Goal: Task Accomplishment & Management: Complete application form

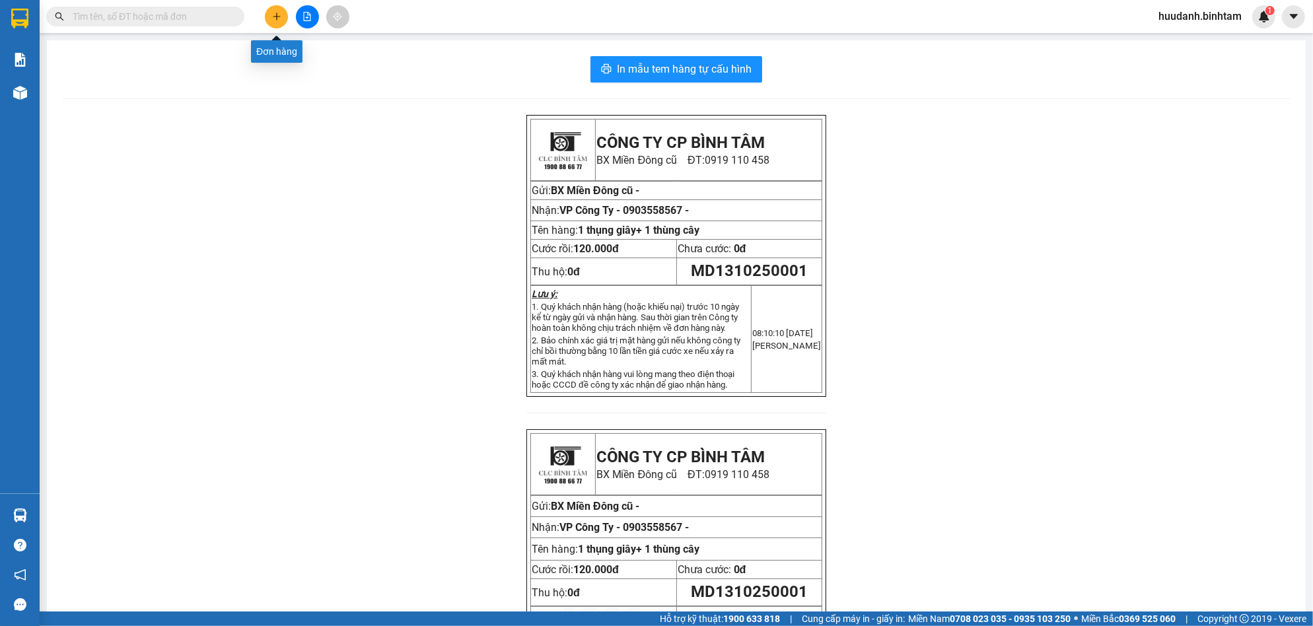
click at [279, 12] on icon "plus" at bounding box center [276, 16] width 9 height 9
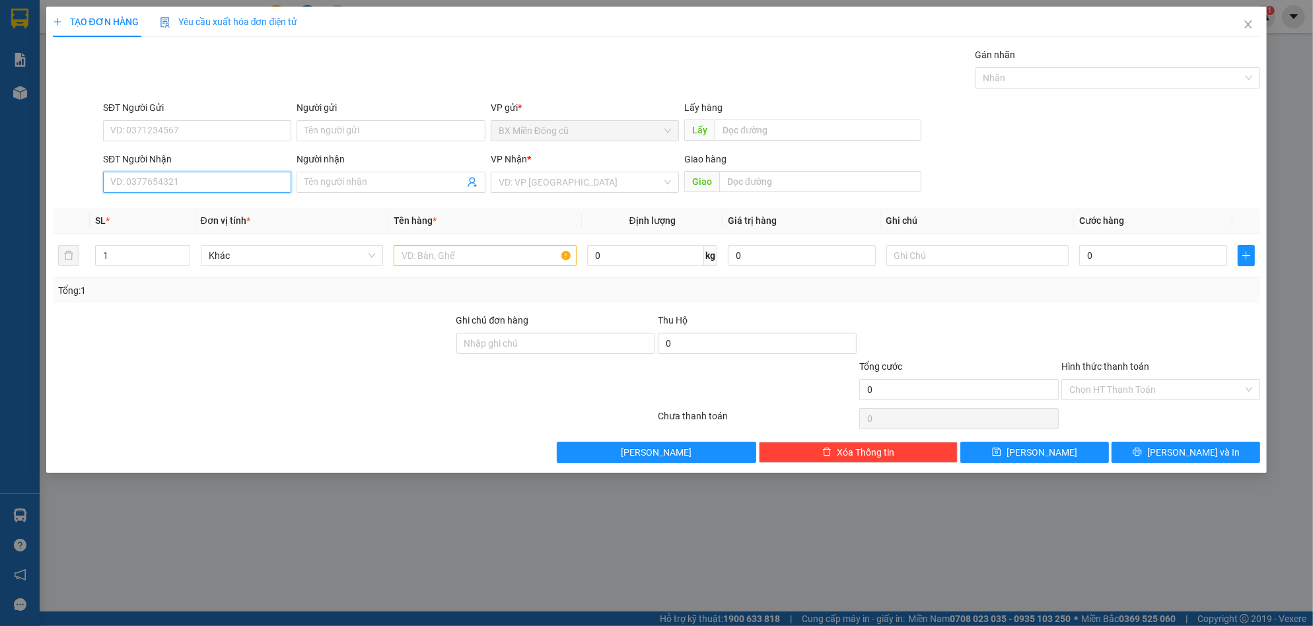
click at [216, 180] on input "SĐT Người Nhận" at bounding box center [197, 182] width 188 height 21
type input "0938361962"
click at [536, 179] on input "search" at bounding box center [580, 182] width 163 height 20
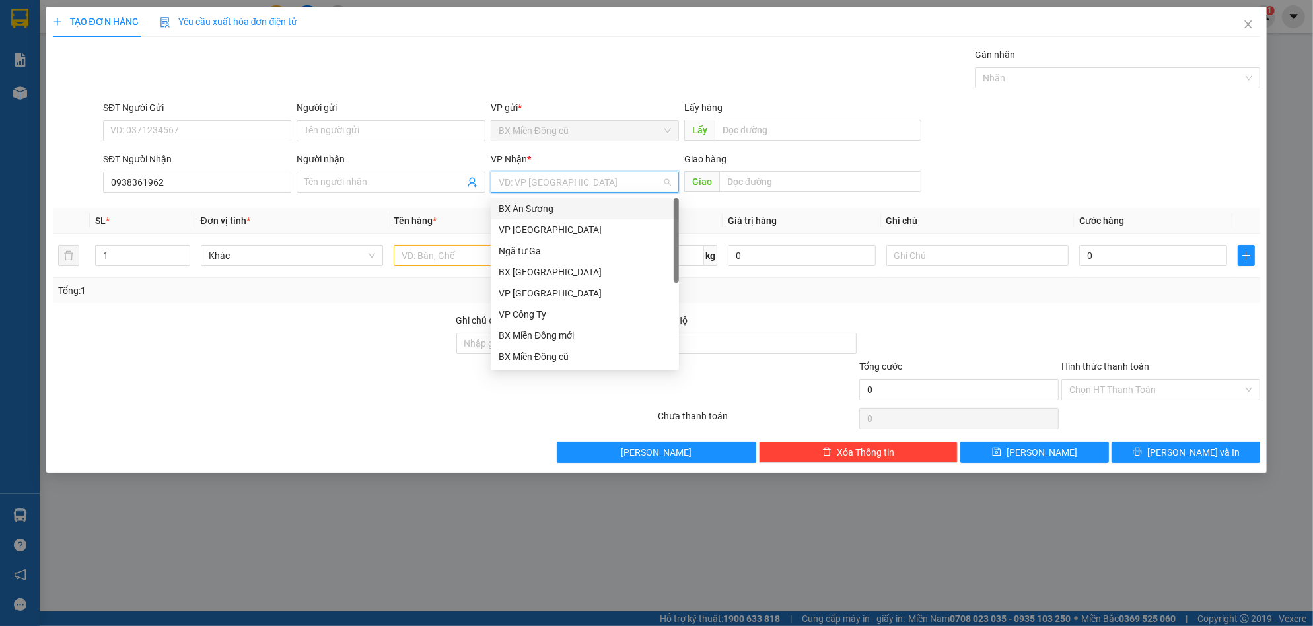
scroll to position [42, 0]
click at [530, 352] on div "VP Nghĩa Hành" at bounding box center [585, 356] width 172 height 15
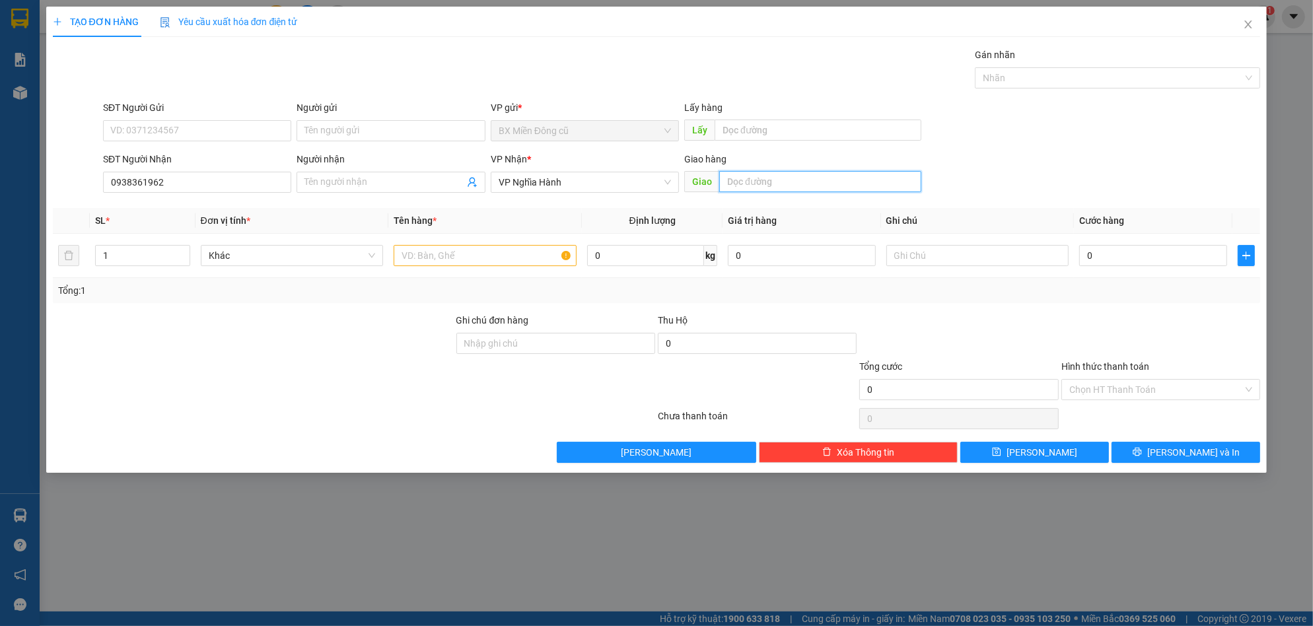
click at [744, 176] on input "text" at bounding box center [820, 181] width 202 height 21
paste input "ành"
paste input "ê"
paste input "ệ"
type input "hành thiện"
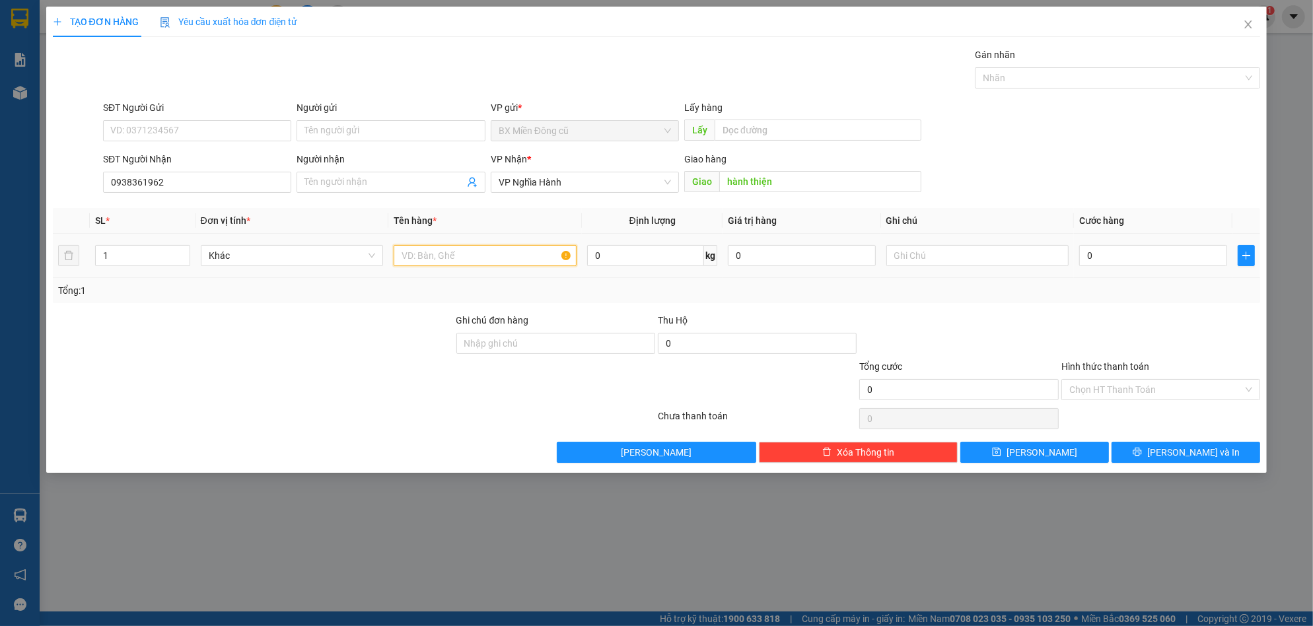
click at [452, 262] on input "text" at bounding box center [485, 255] width 183 height 21
paste input "ô"
type input "1 xôp"
click at [1117, 256] on input "0" at bounding box center [1153, 255] width 148 height 21
type input "1"
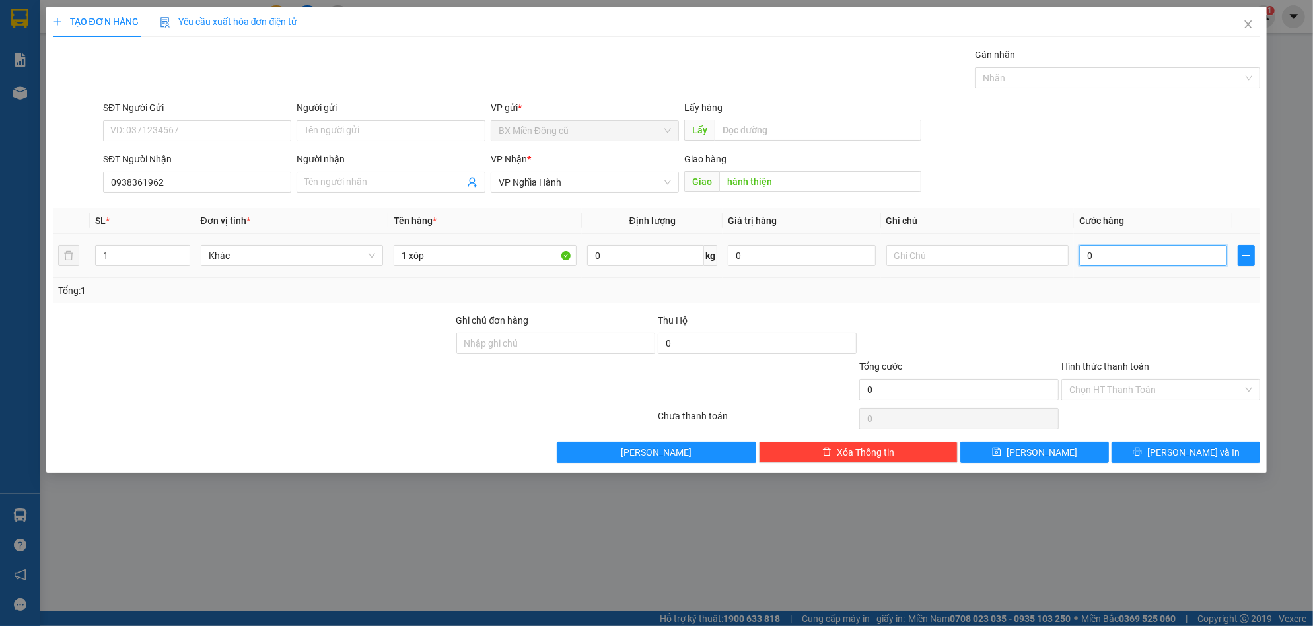
type input "1"
type input "10"
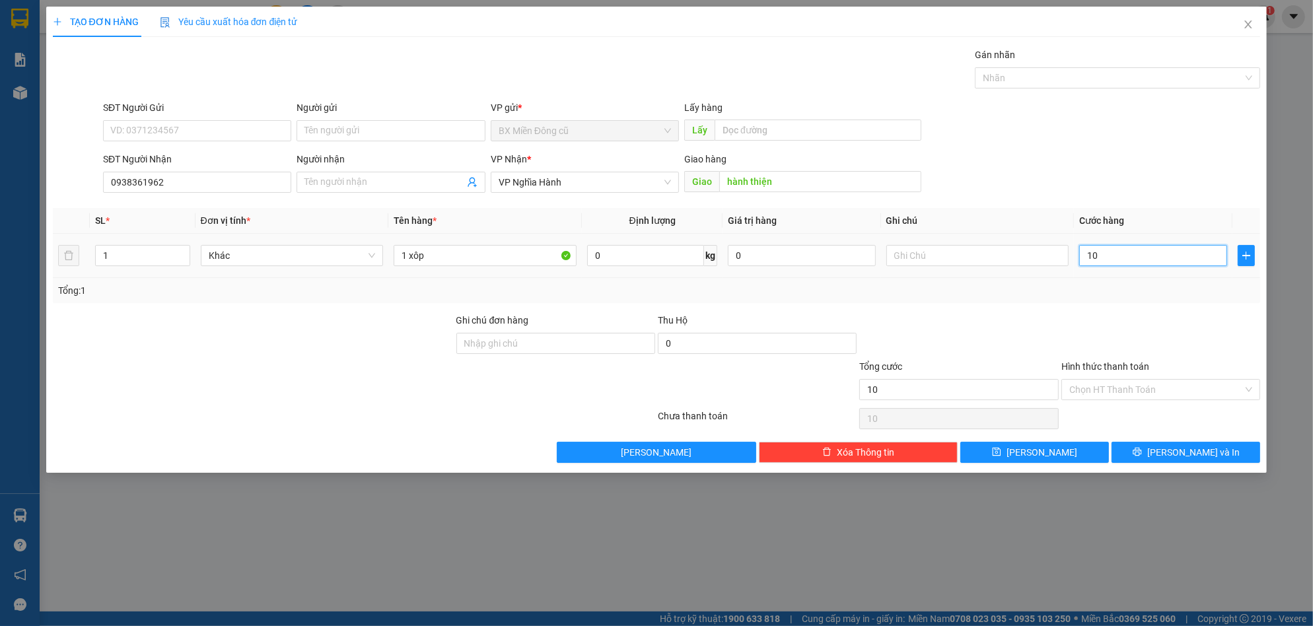
type input "100"
type input "1.000"
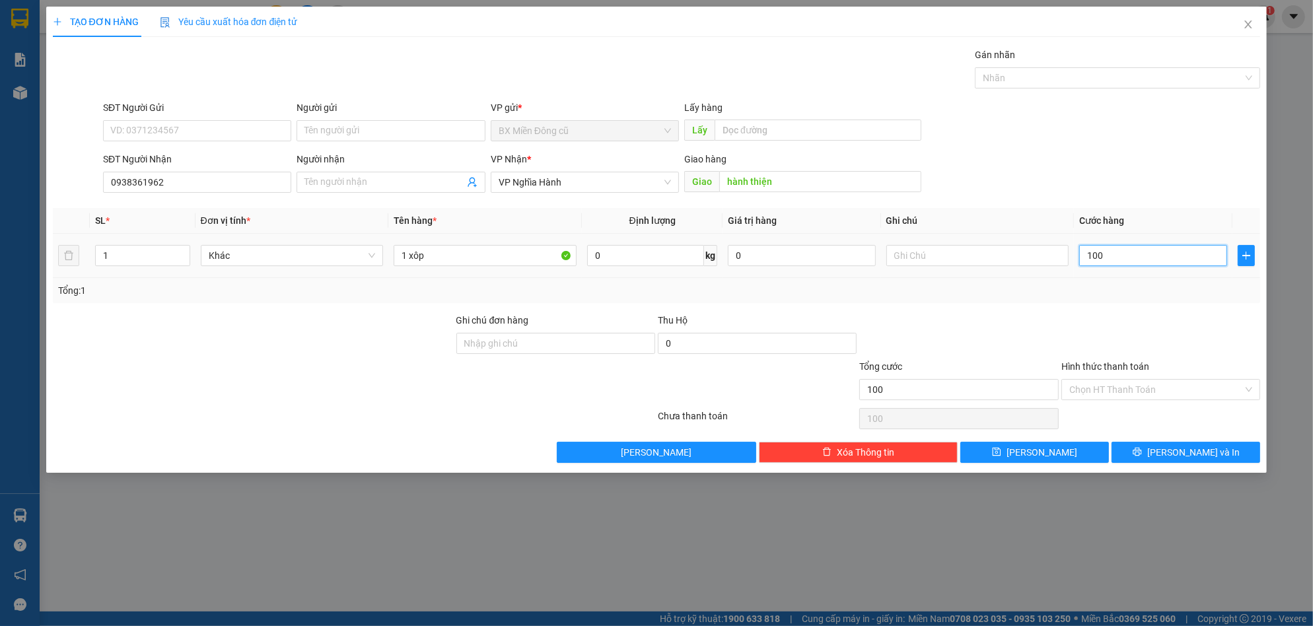
type input "1.000"
type input "10.000"
type input "100.000"
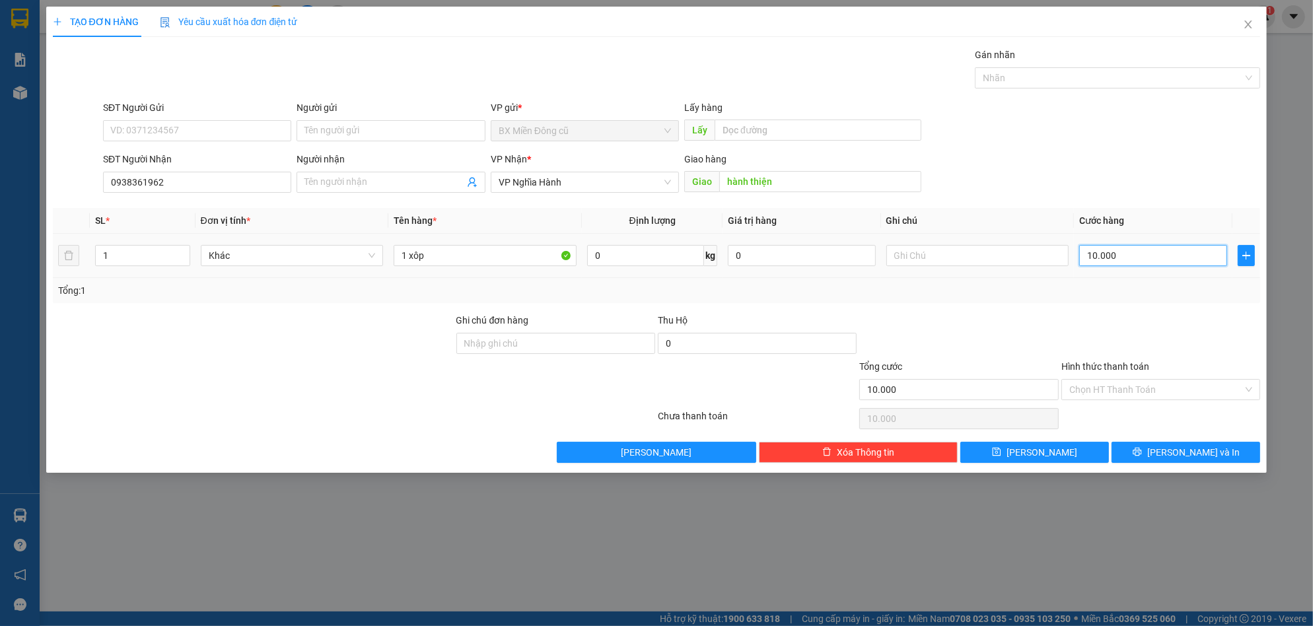
type input "100.000"
click at [1143, 385] on input "Hình thức thanh toán" at bounding box center [1156, 390] width 174 height 20
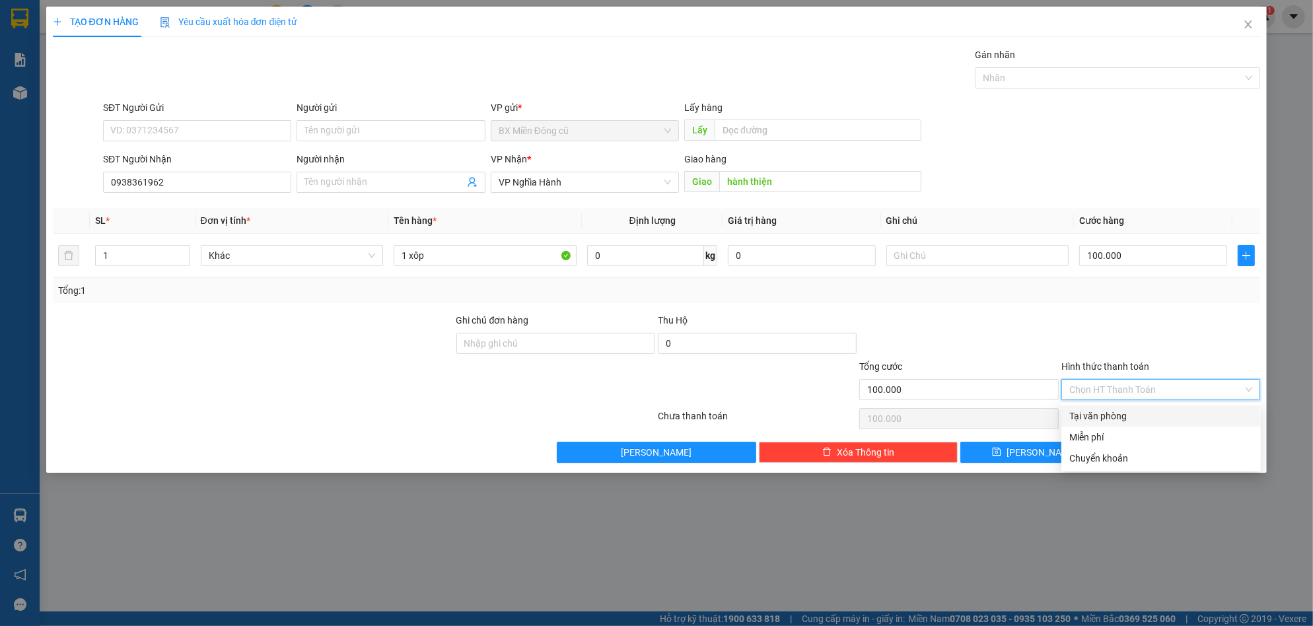
click at [1118, 416] on div "Tại văn phòng" at bounding box center [1161, 416] width 184 height 15
type input "0"
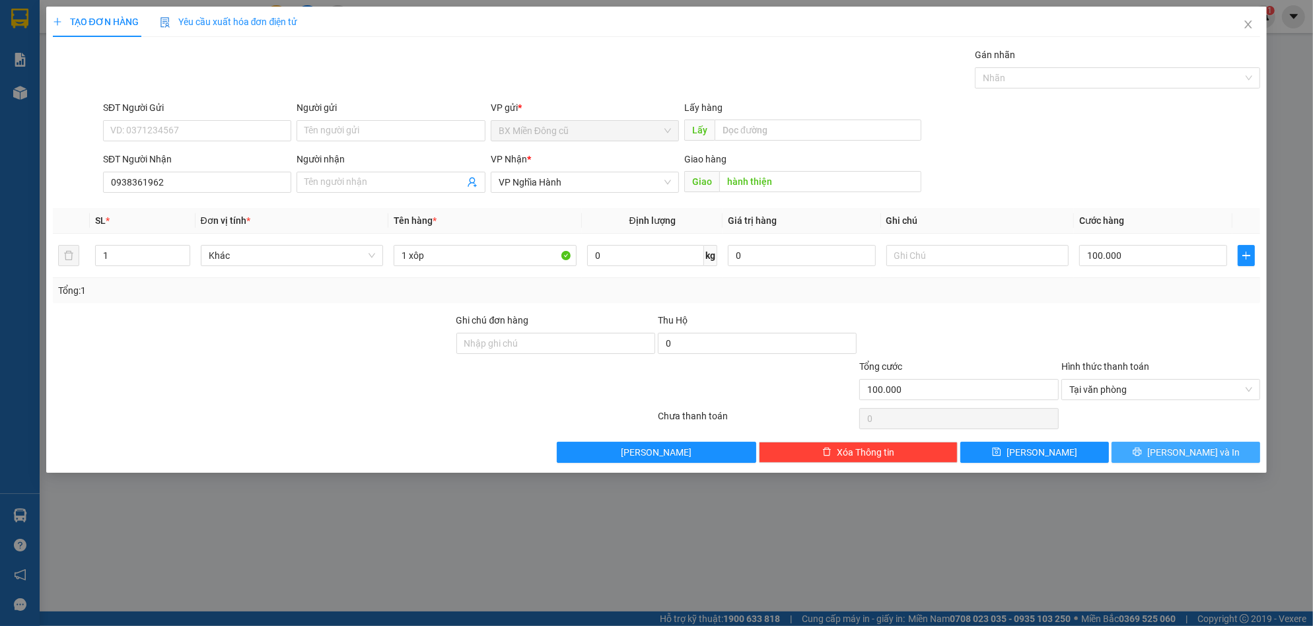
click at [1154, 444] on button "[PERSON_NAME] và In" at bounding box center [1185, 452] width 149 height 21
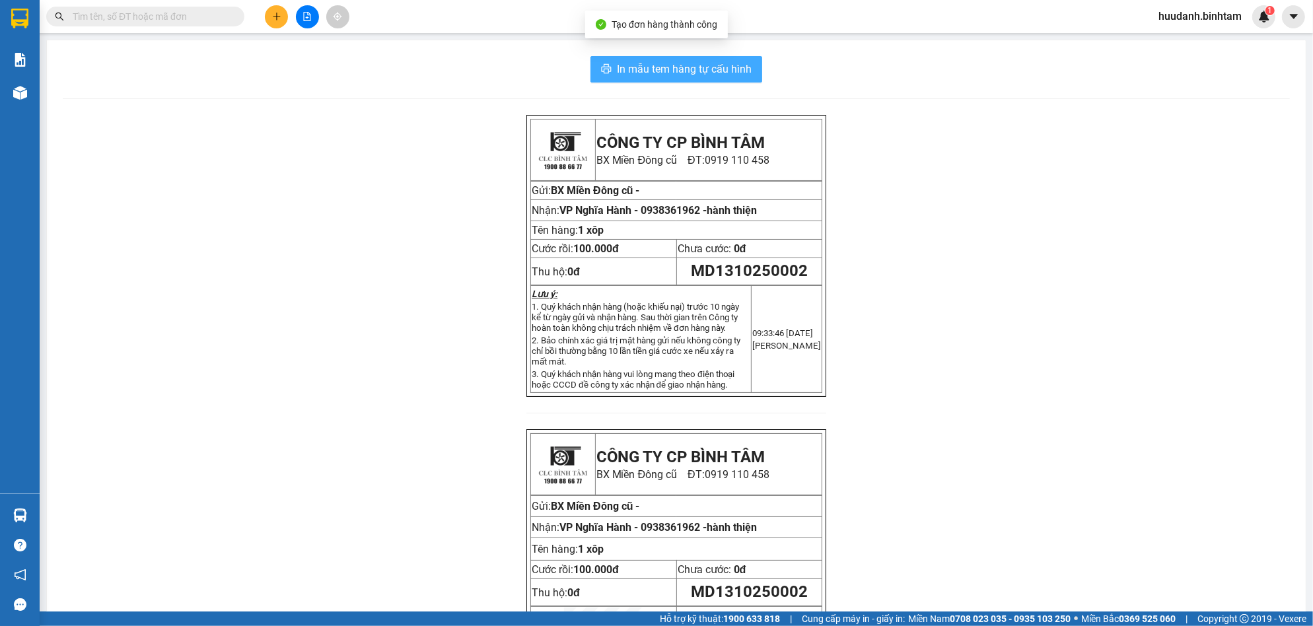
click at [685, 70] on span "In mẫu tem hàng tự cấu hình" at bounding box center [684, 69] width 135 height 17
click at [277, 7] on button at bounding box center [276, 16] width 23 height 23
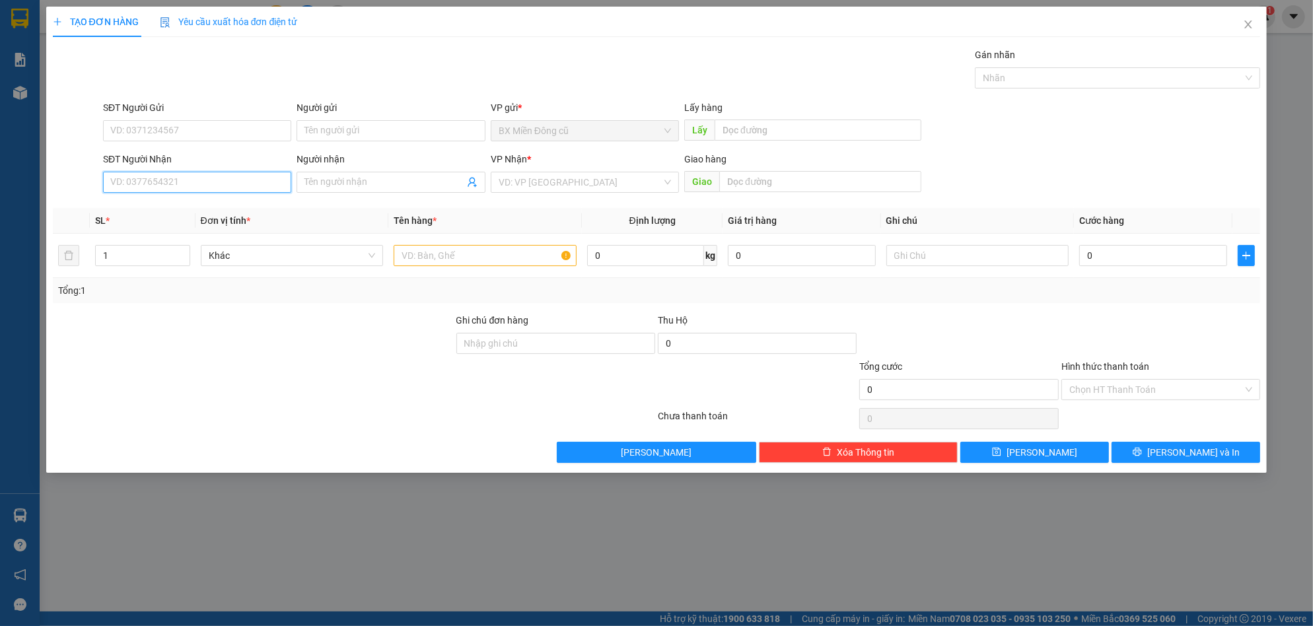
click at [180, 192] on input "SĐT Người Nhận" at bounding box center [197, 182] width 188 height 21
type input "0364868593"
click at [578, 185] on input "search" at bounding box center [580, 182] width 163 height 20
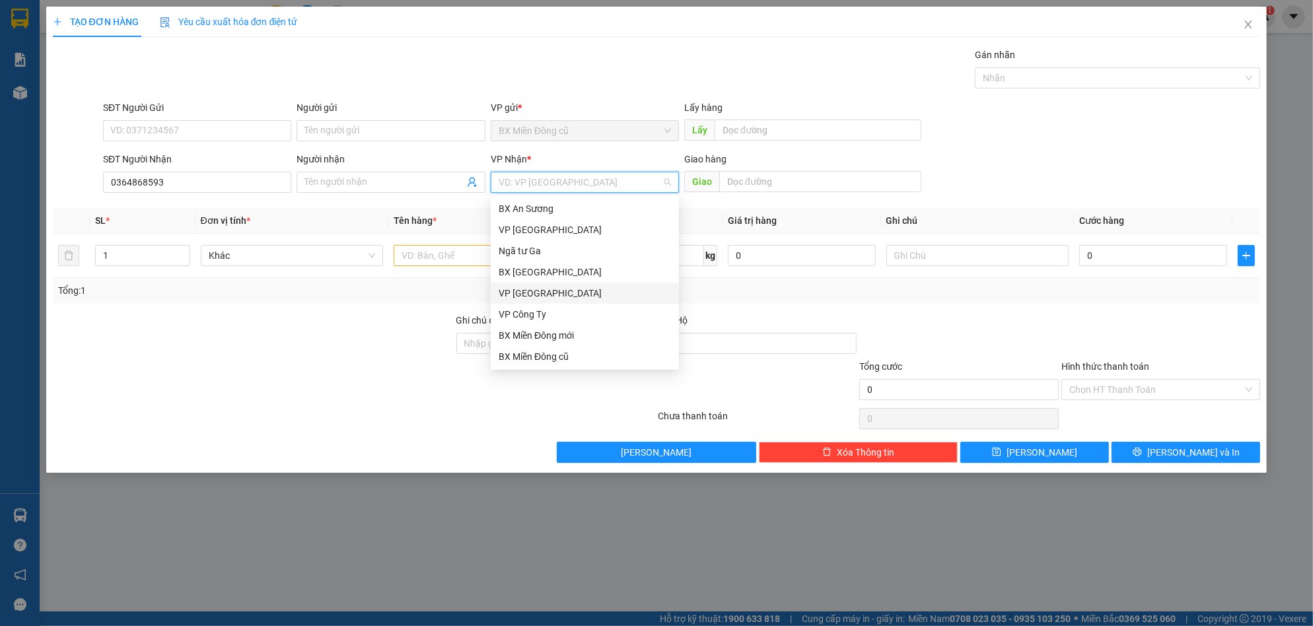
click at [532, 290] on div "VP [GEOGRAPHIC_DATA]" at bounding box center [585, 293] width 172 height 15
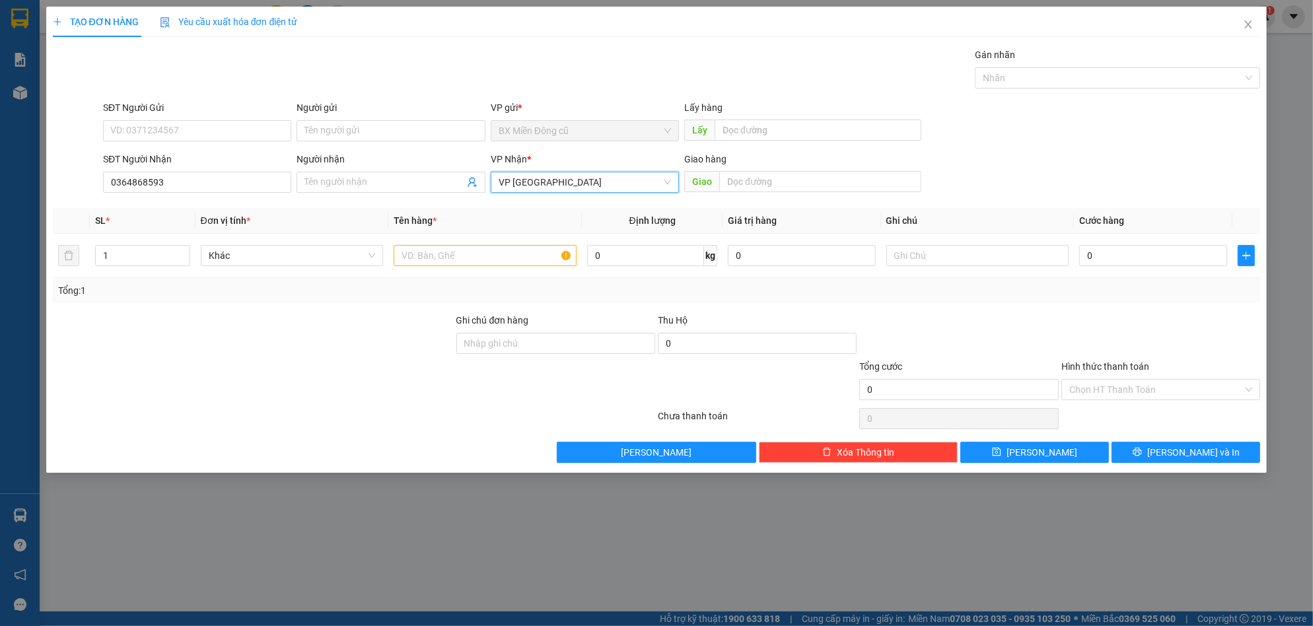
click at [553, 184] on span "VP [GEOGRAPHIC_DATA]" at bounding box center [585, 182] width 172 height 20
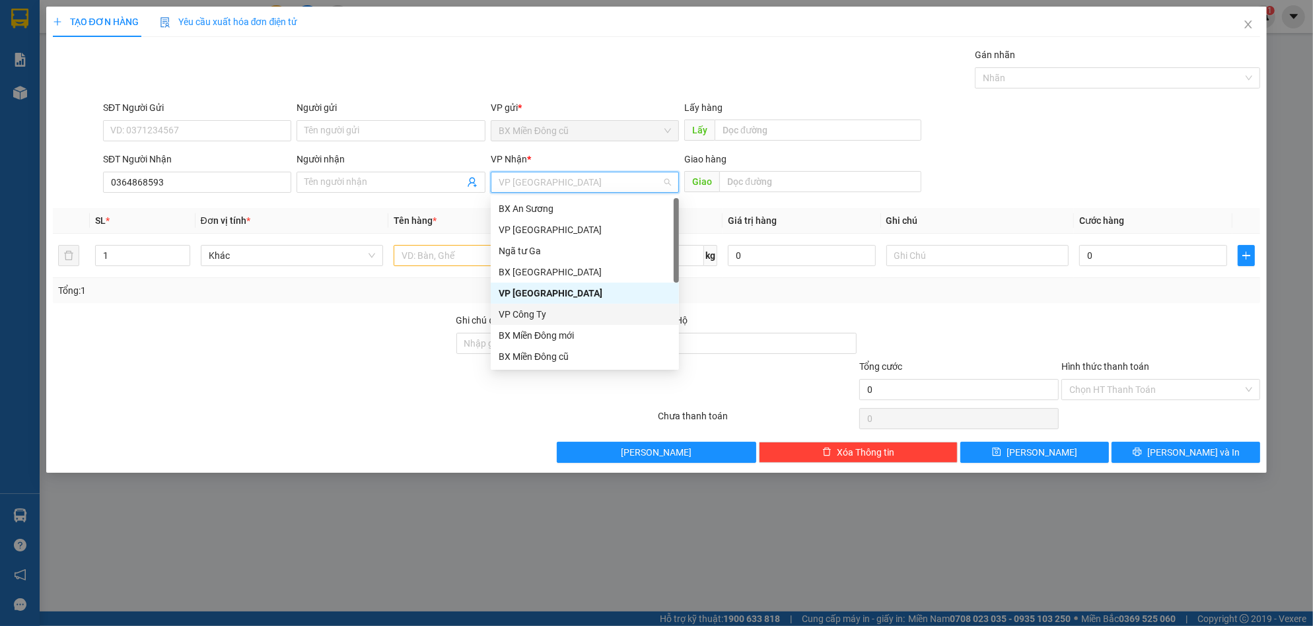
click at [543, 314] on div "VP Công Ty" at bounding box center [585, 314] width 172 height 15
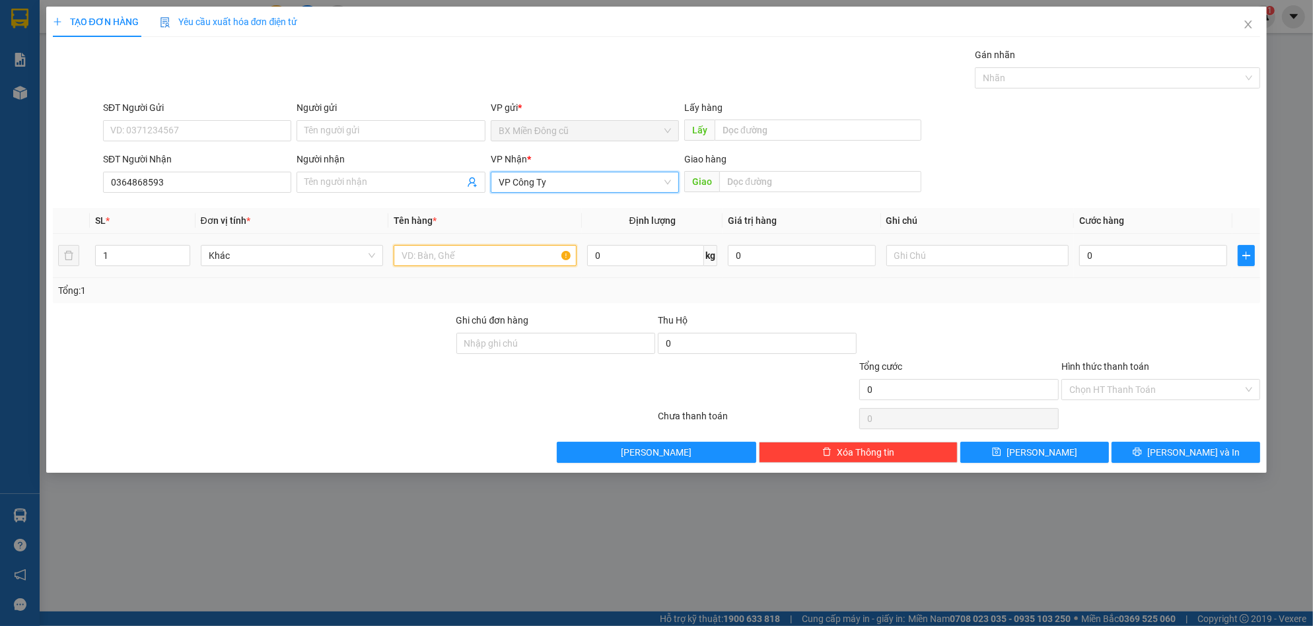
click at [497, 252] on input "text" at bounding box center [485, 255] width 183 height 21
paste input "ô"
type input "1 xôp"
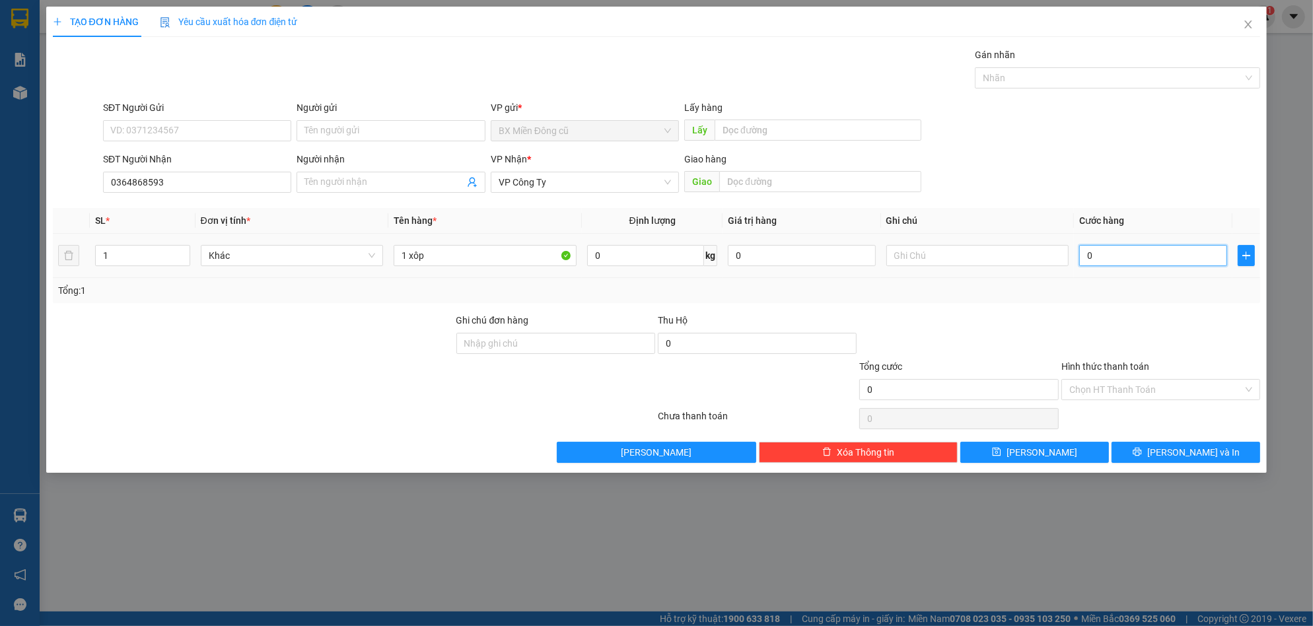
click at [1170, 252] on input "0" at bounding box center [1153, 255] width 148 height 21
type input "5"
type input "50"
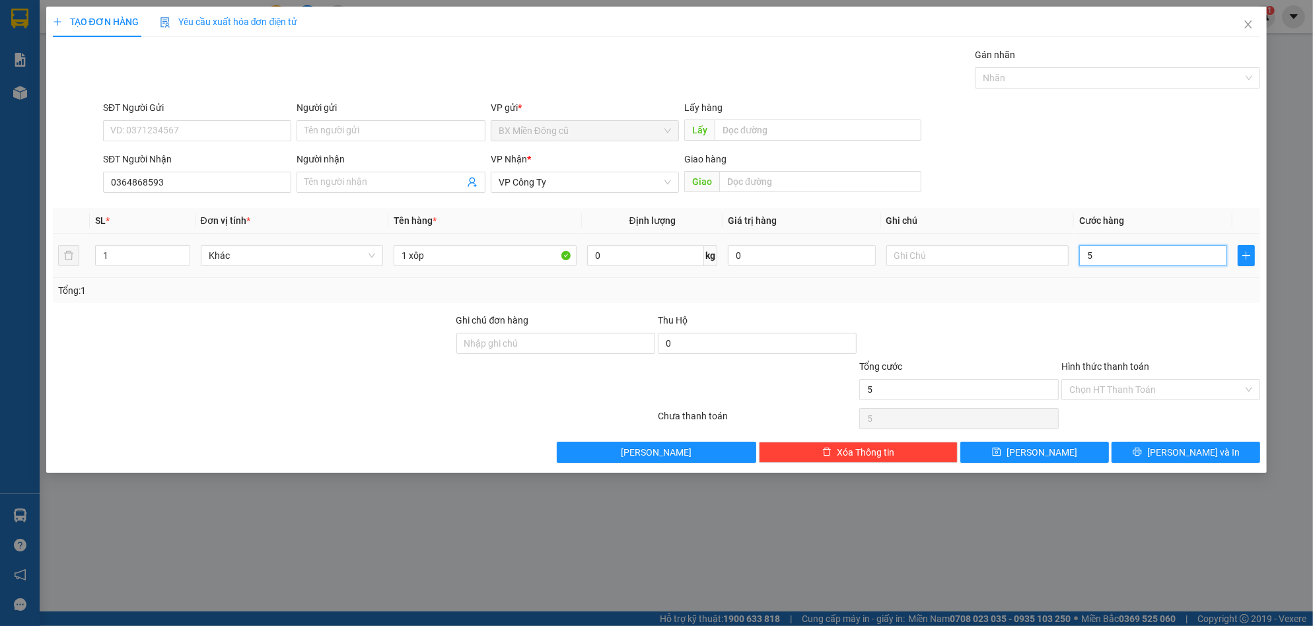
type input "50"
type input "500"
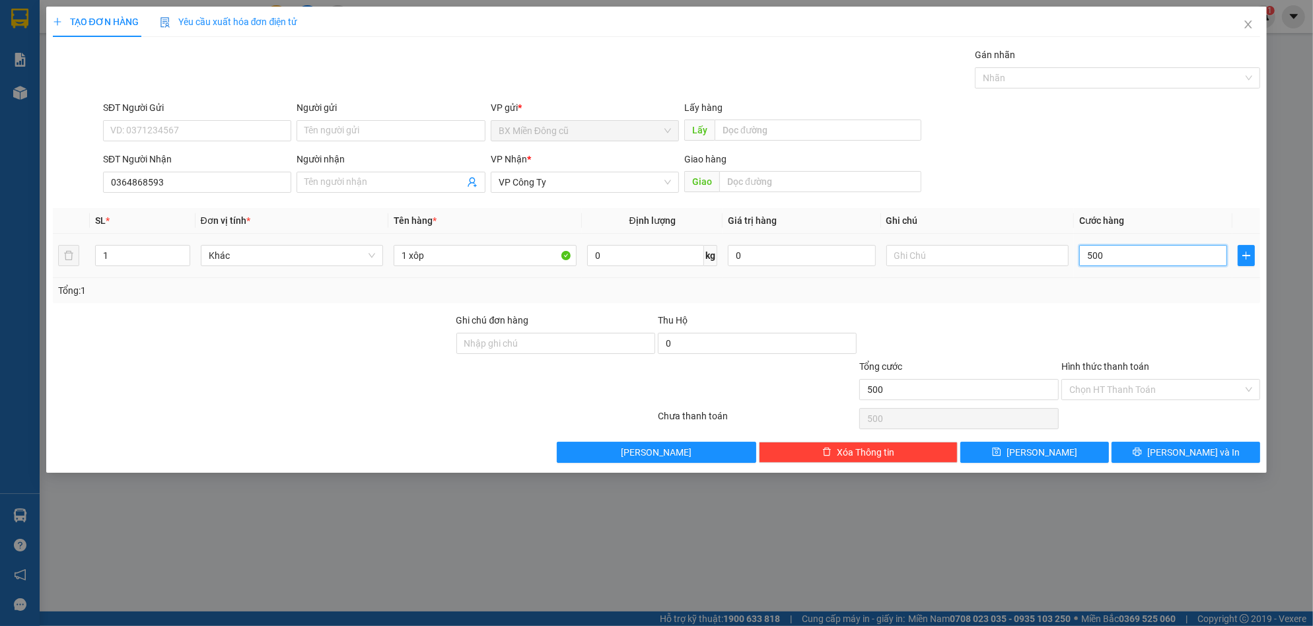
type input "5.000"
type input "50.000"
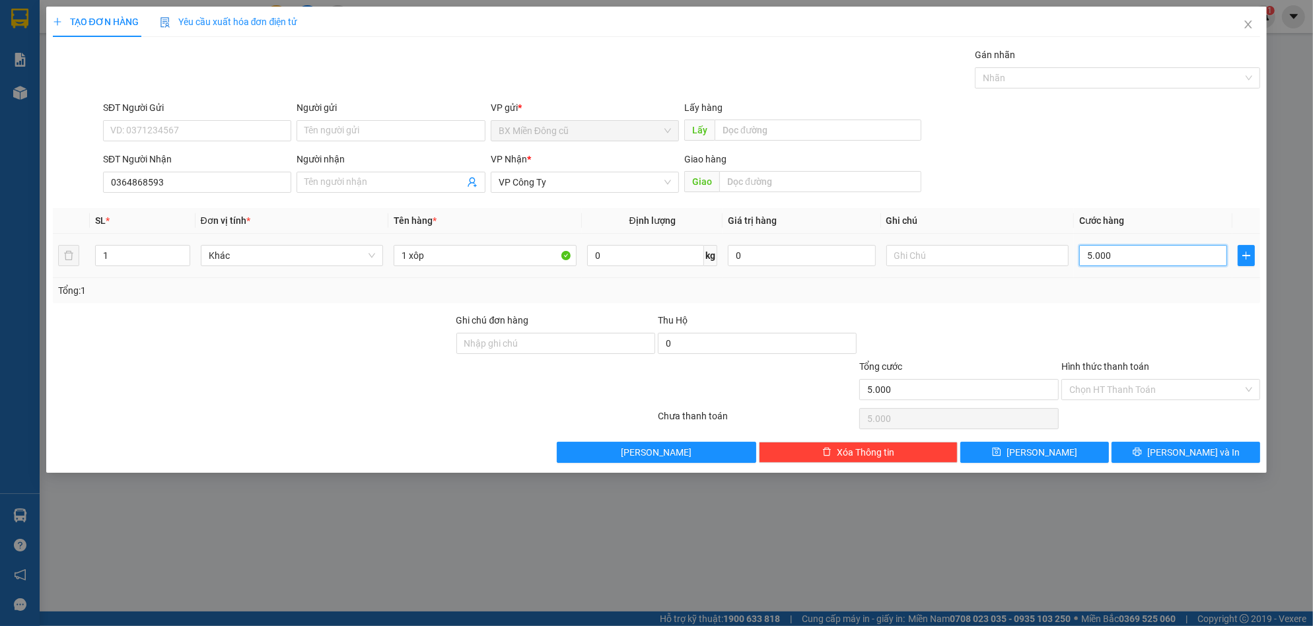
type input "50.000"
click at [1193, 446] on span "[PERSON_NAME] và In" at bounding box center [1193, 452] width 92 height 15
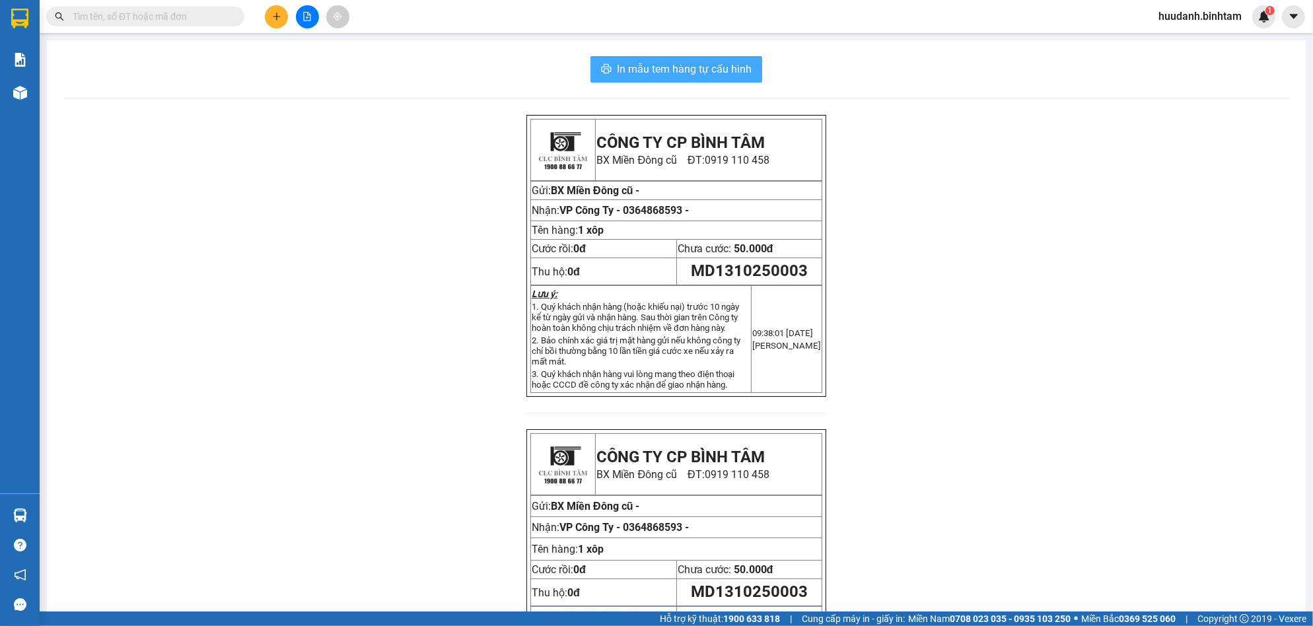
click at [693, 68] on span "In mẫu tem hàng tự cấu hình" at bounding box center [684, 69] width 135 height 17
click at [280, 8] on button at bounding box center [276, 16] width 23 height 23
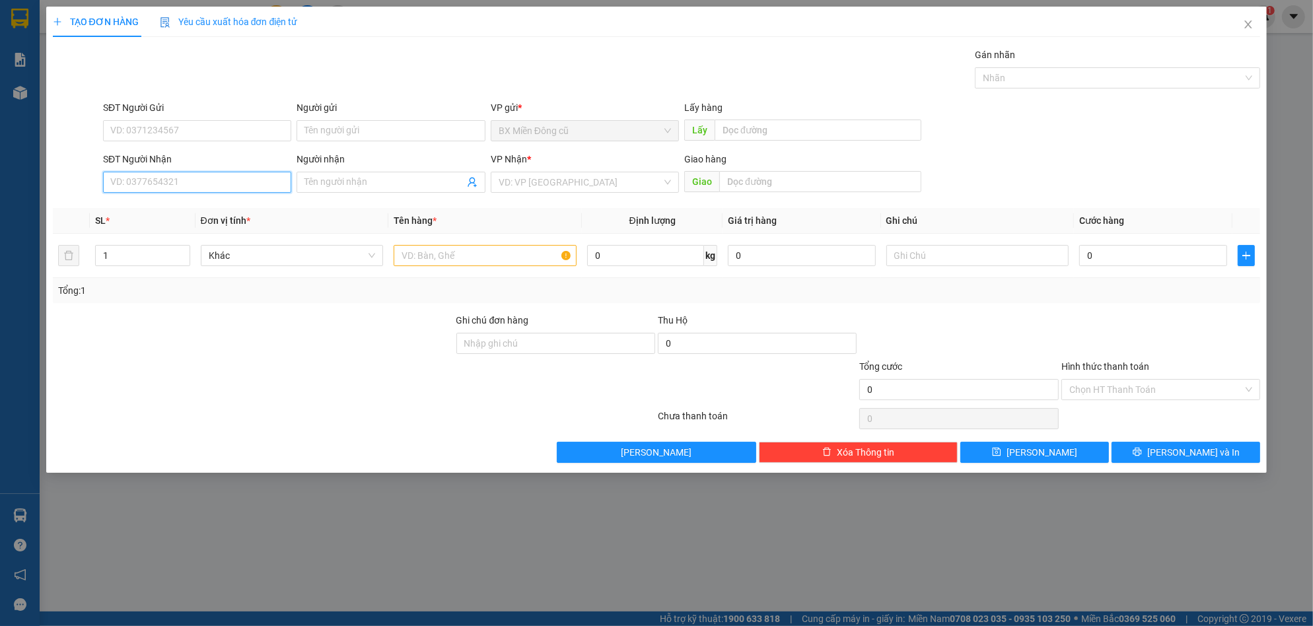
click at [181, 188] on input "SĐT Người Nhận" at bounding box center [197, 182] width 188 height 21
type input "0935662441"
click at [562, 183] on input "search" at bounding box center [580, 182] width 163 height 20
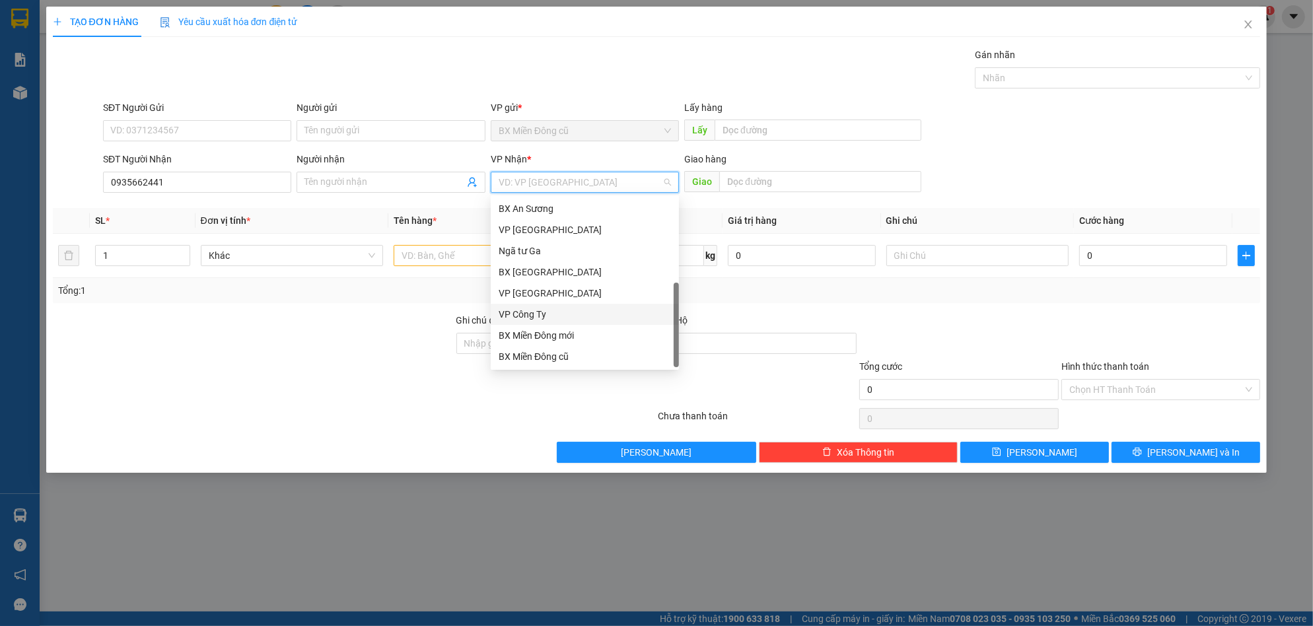
scroll to position [42, 0]
click at [540, 275] on div "VP Công Ty" at bounding box center [585, 272] width 172 height 15
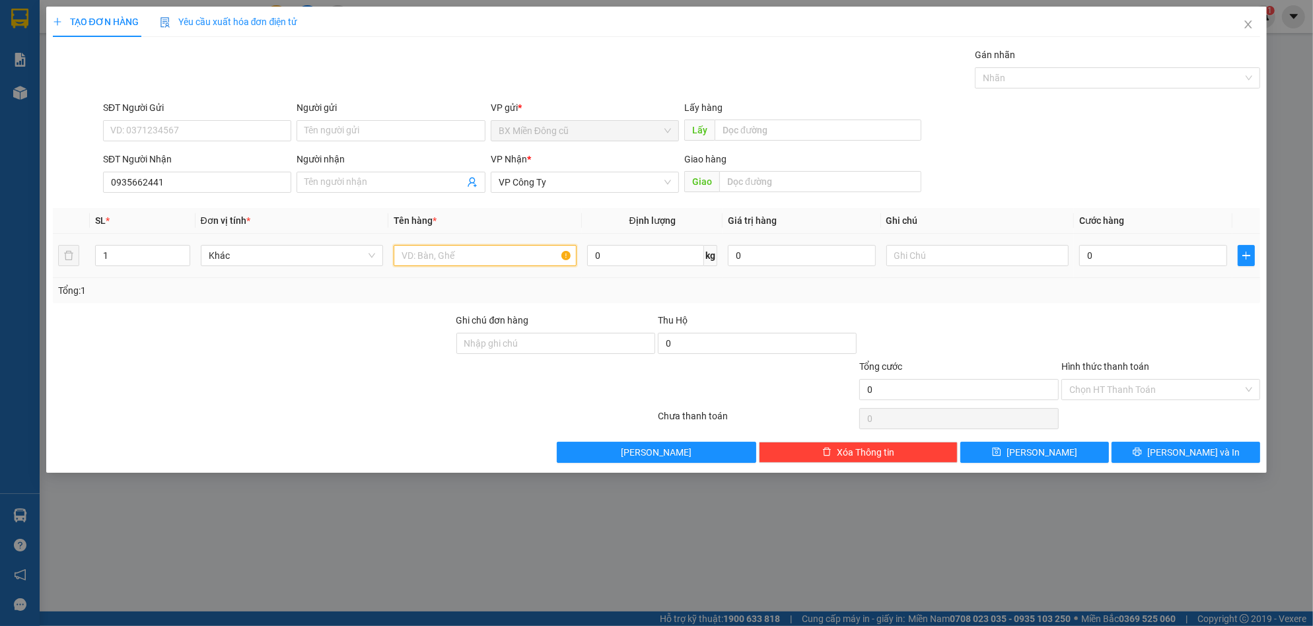
click at [458, 253] on input "text" at bounding box center [485, 255] width 183 height 21
paste input "ùng"
paste input "â"
type input "1 thùng giây"
click at [1105, 258] on input "0" at bounding box center [1153, 255] width 148 height 21
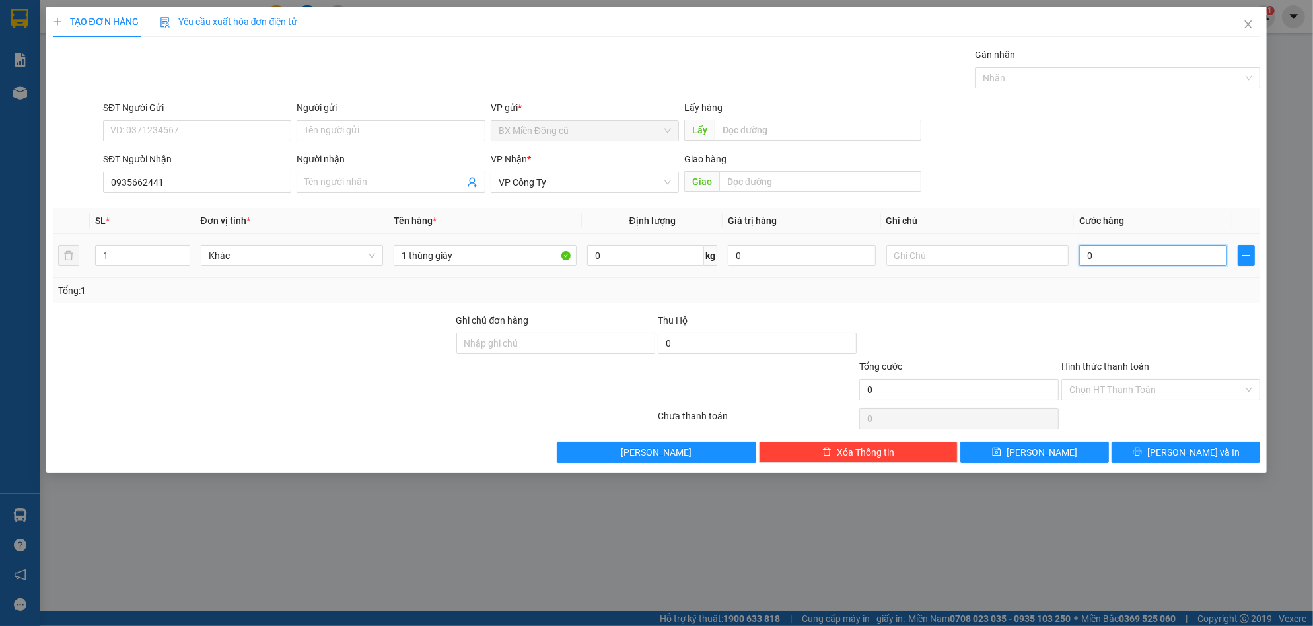
type input "7"
type input "70"
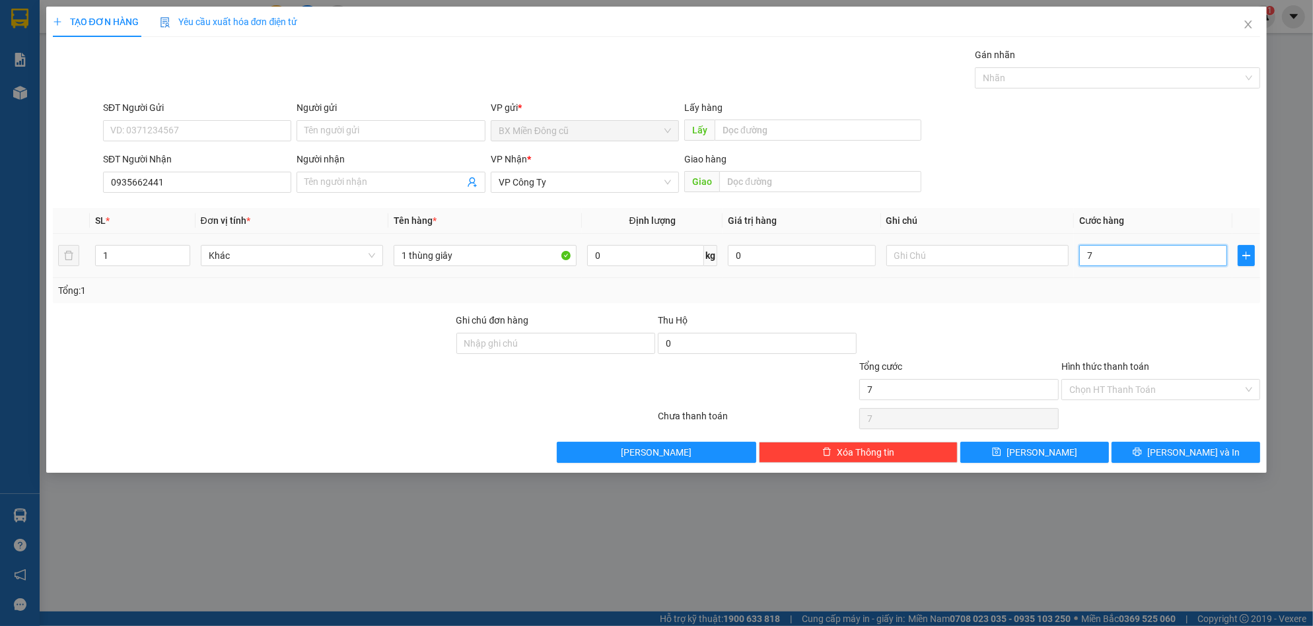
type input "70"
type input "700"
type input "7.000"
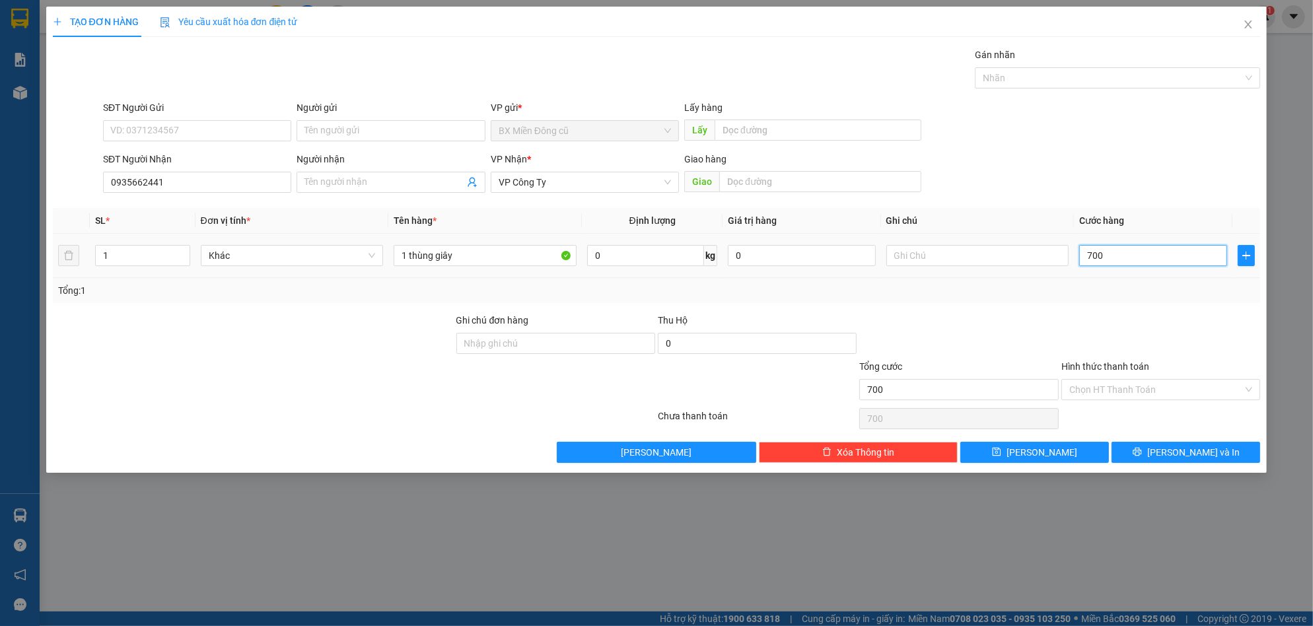
type input "7.000"
type input "70.000"
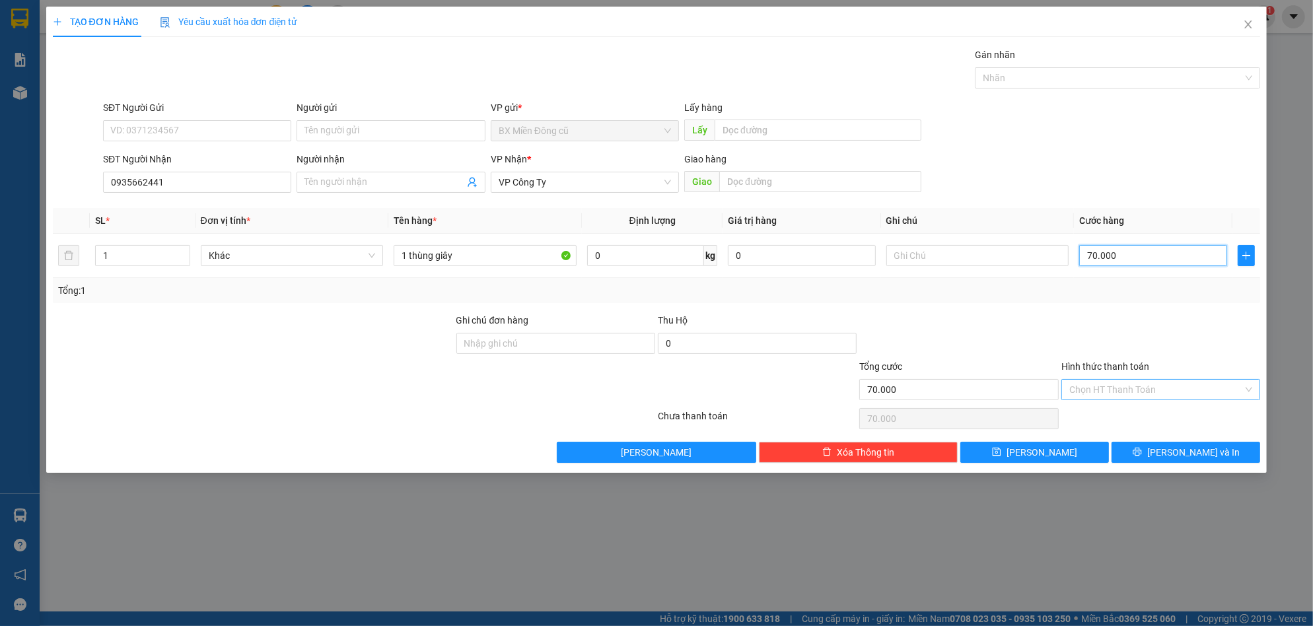
type input "70.000"
click at [1152, 394] on input "Hình thức thanh toán" at bounding box center [1156, 390] width 174 height 20
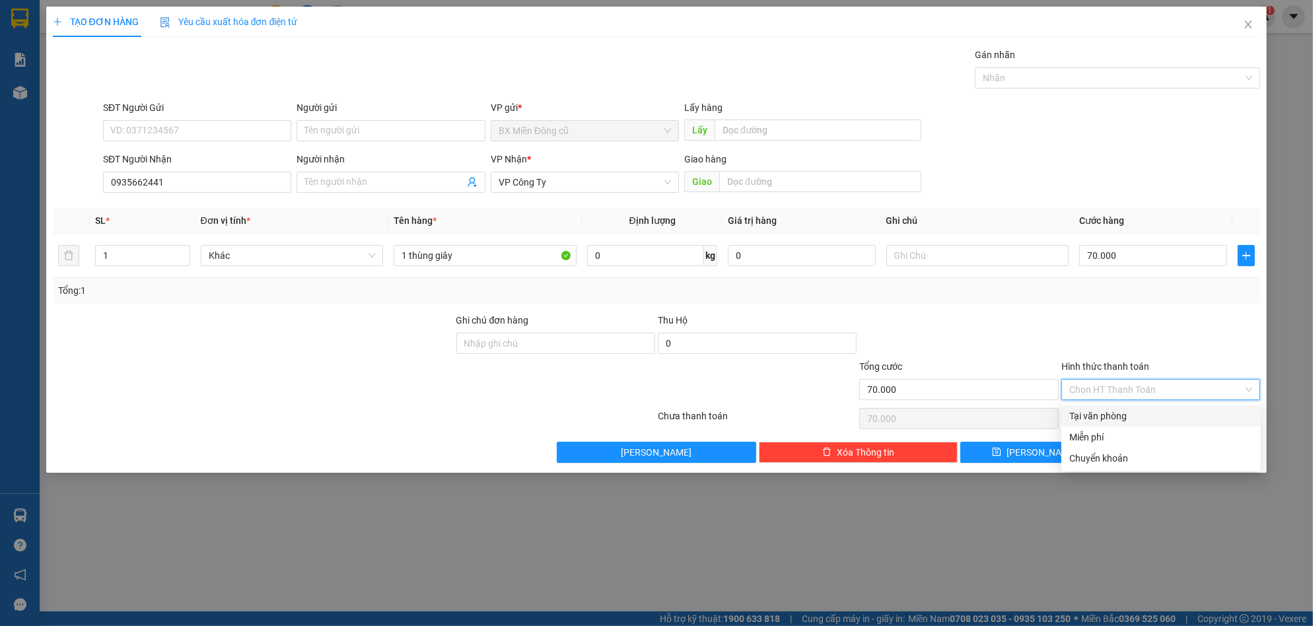
click at [1121, 419] on div "Tại văn phòng" at bounding box center [1161, 416] width 184 height 15
type input "0"
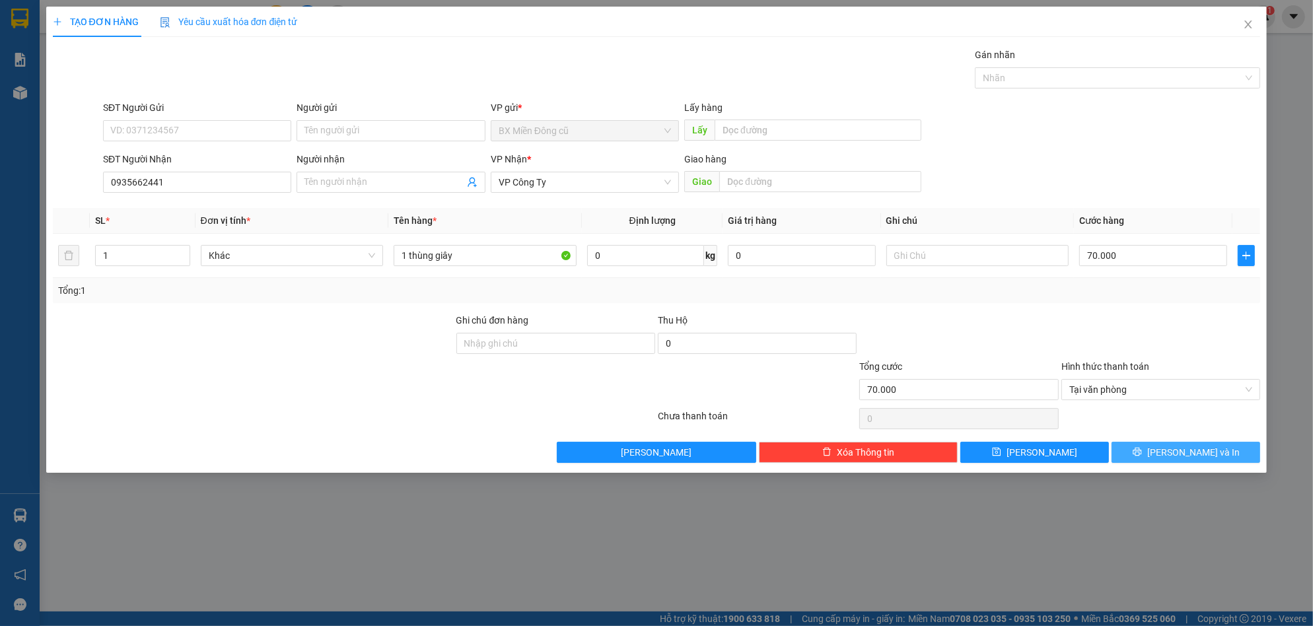
click at [1156, 448] on button "[PERSON_NAME] và In" at bounding box center [1185, 452] width 149 height 21
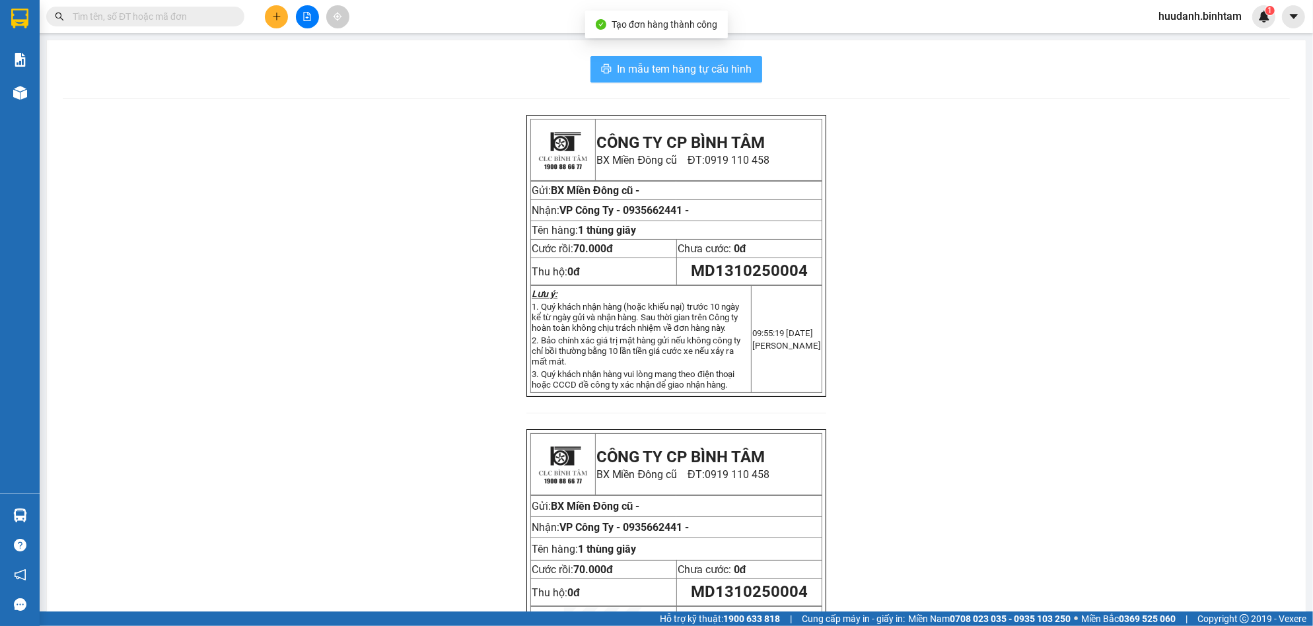
click at [713, 63] on span "In mẫu tem hàng tự cấu hình" at bounding box center [684, 69] width 135 height 17
click at [285, 14] on button at bounding box center [276, 16] width 23 height 23
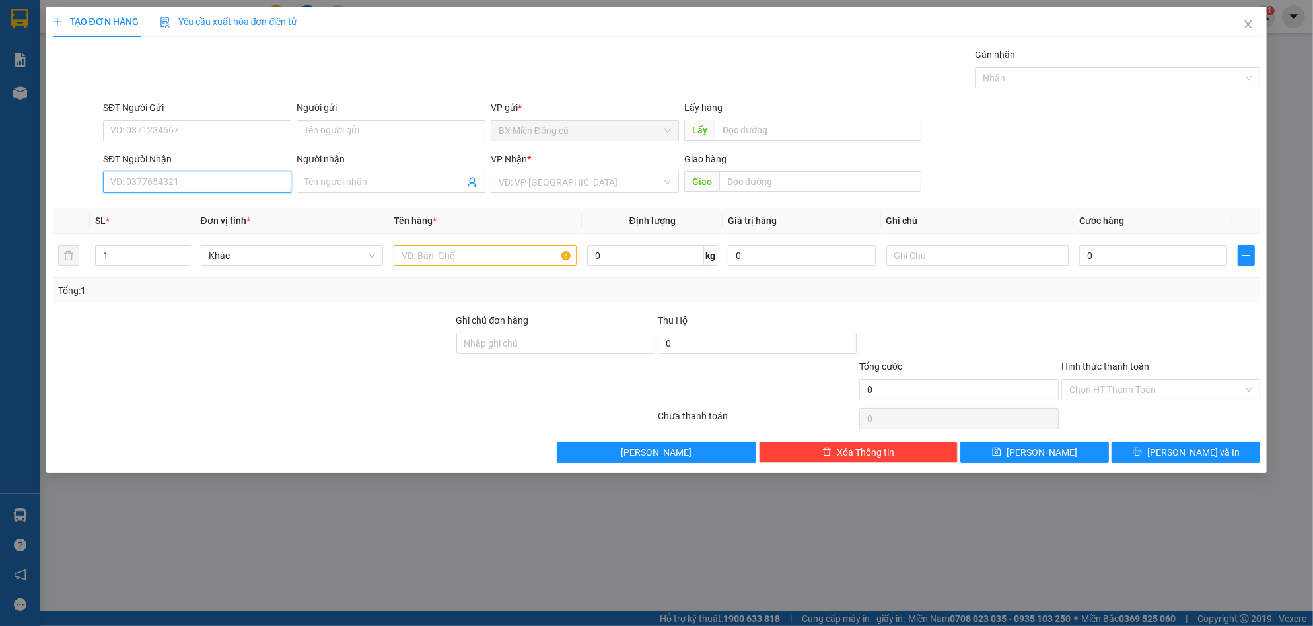
click at [211, 175] on input "SĐT Người Nhận" at bounding box center [197, 182] width 188 height 21
type input "0366113751"
click at [203, 201] on div "0366113751 - phúc" at bounding box center [197, 208] width 172 height 15
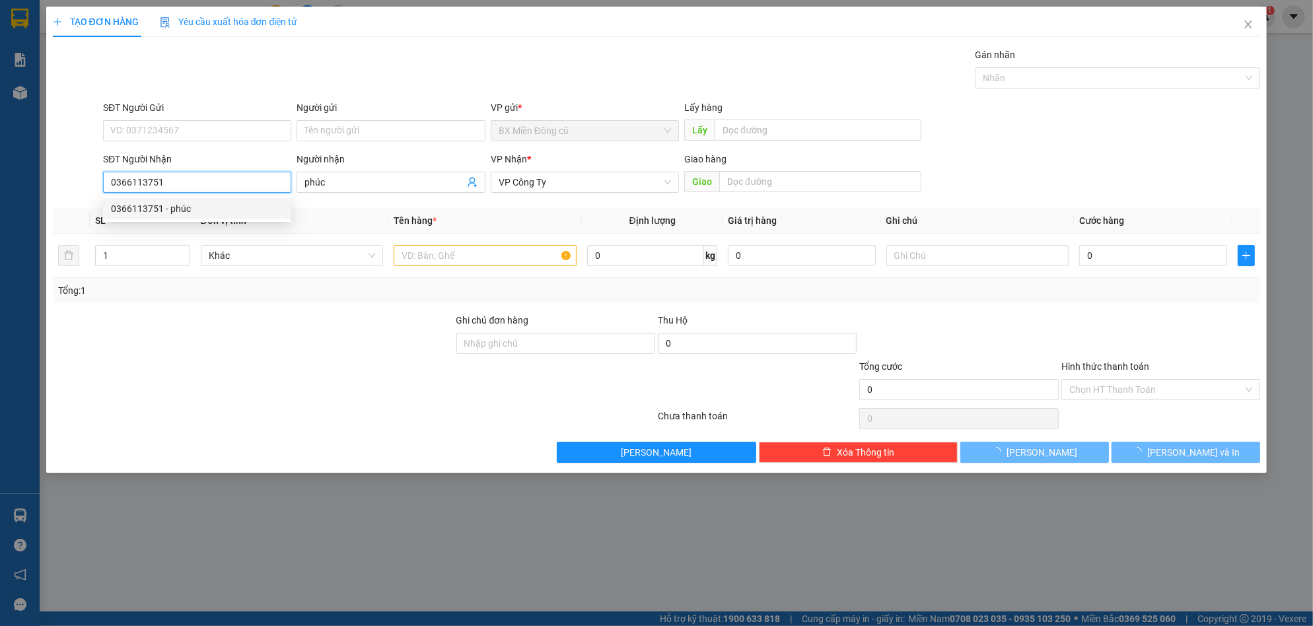
type input "phúc"
type input "40.000"
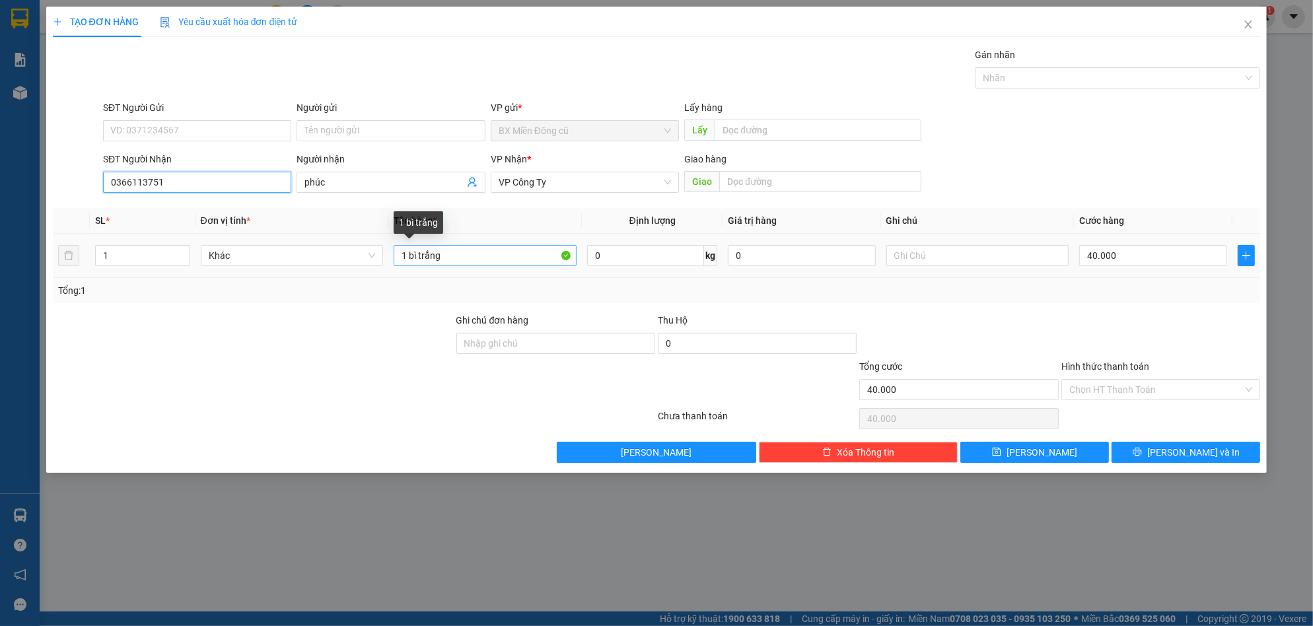
type input "0366113751"
click at [493, 250] on input "1 bì trắng" at bounding box center [485, 255] width 183 height 21
paste input "ục"
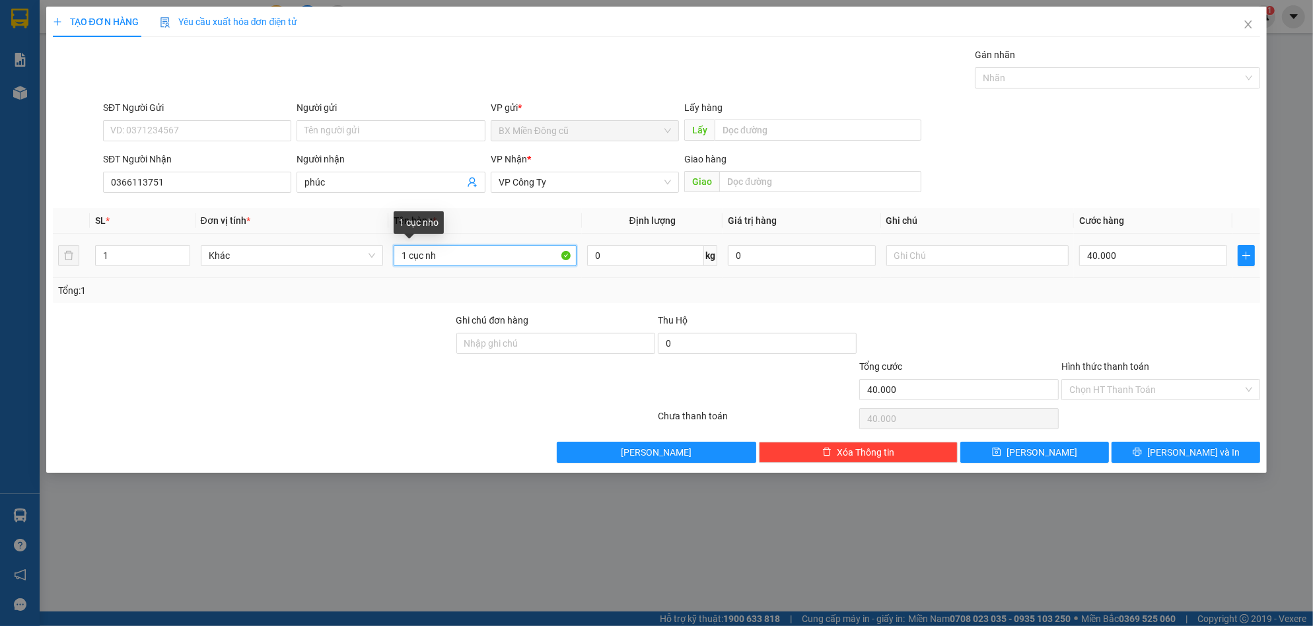
paste input "ỏ"
type input "1 cục nhỏ"
click at [1168, 444] on button "[PERSON_NAME] và In" at bounding box center [1185, 452] width 149 height 21
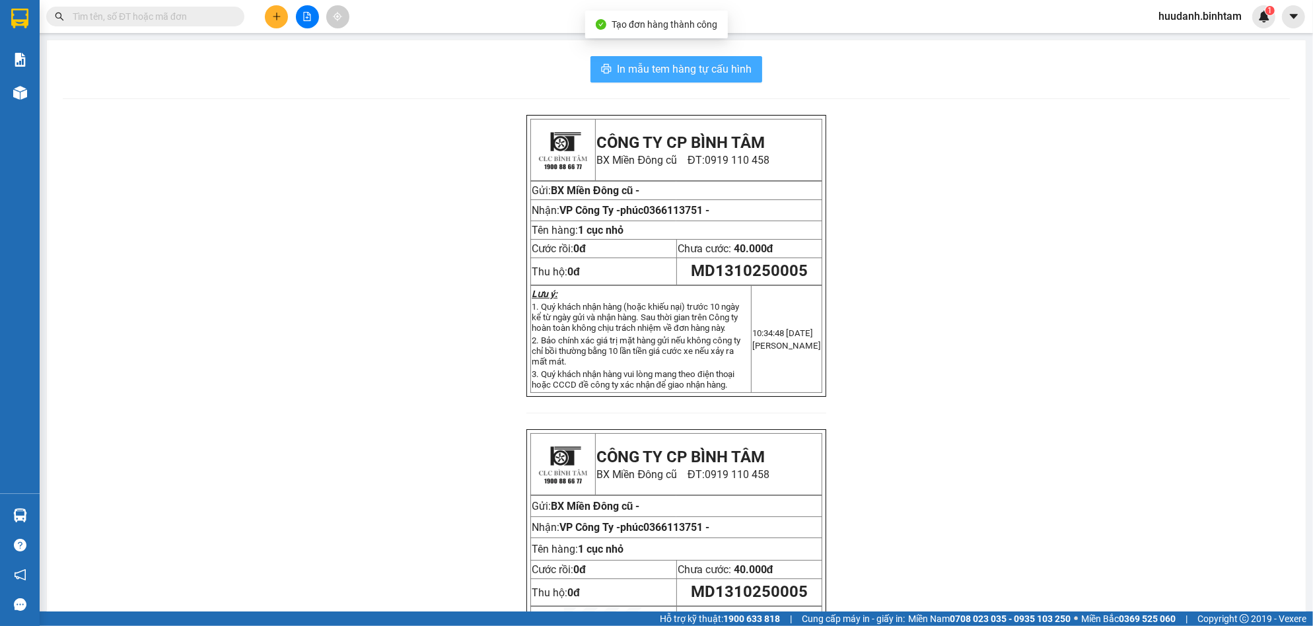
drag, startPoint x: 678, startPoint y: 70, endPoint x: 798, endPoint y: 213, distance: 186.5
click at [678, 69] on span "In mẫu tem hàng tự cấu hình" at bounding box center [684, 69] width 135 height 17
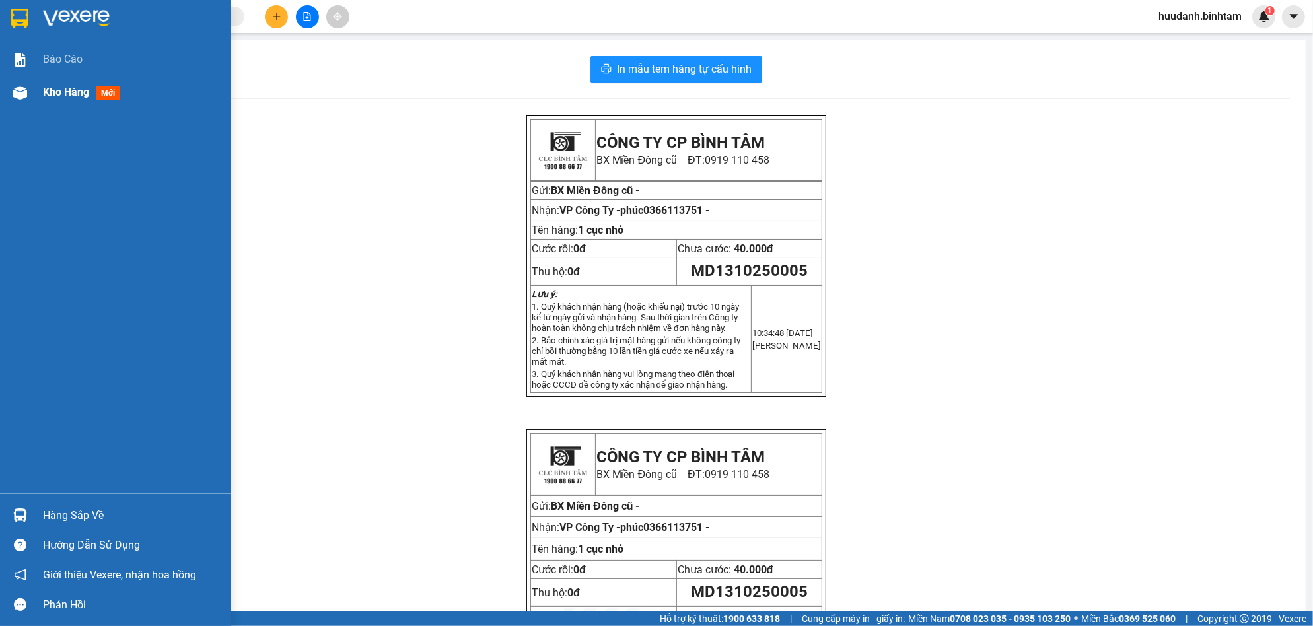
click at [71, 98] on span "Kho hàng" at bounding box center [66, 92] width 46 height 13
